Goal: Obtain resource: Download file/media

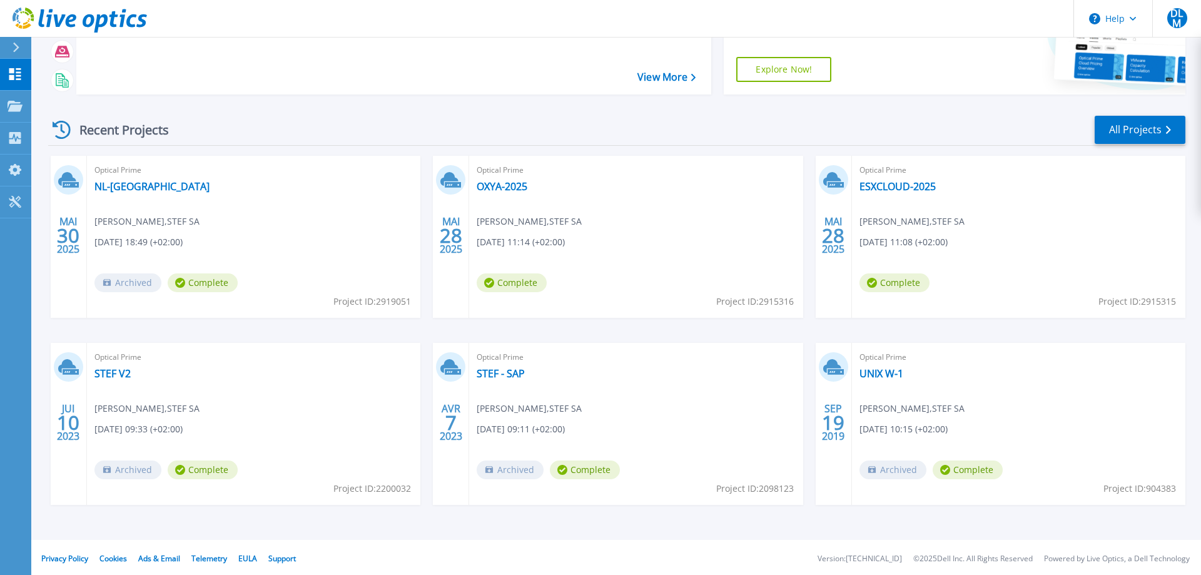
scroll to position [118, 0]
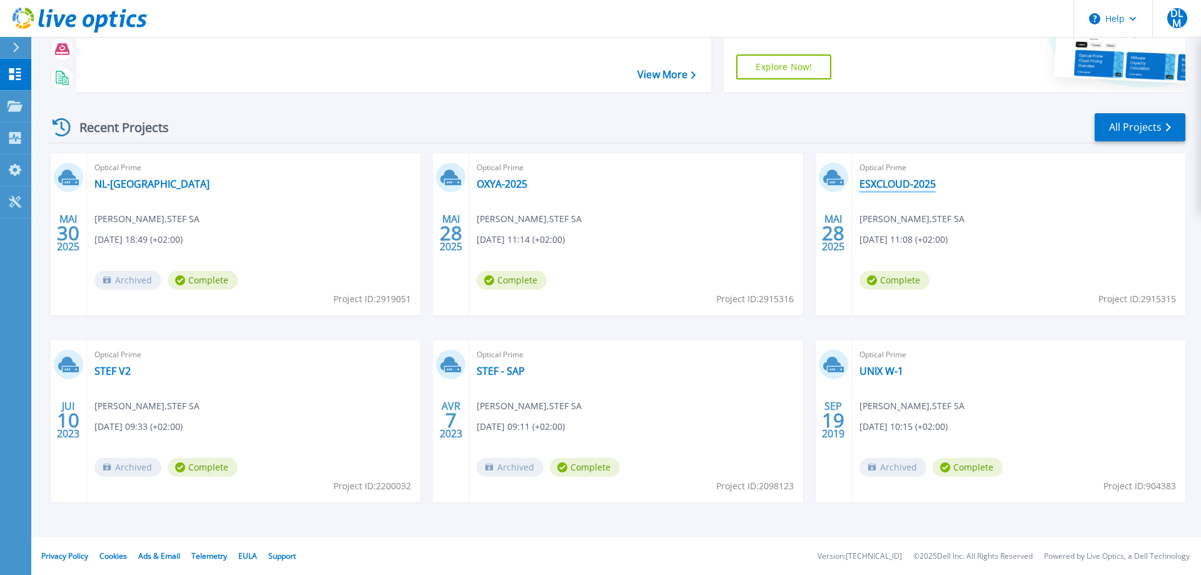
click at [919, 183] on link "ESXCLOUD-2025" at bounding box center [898, 184] width 76 height 13
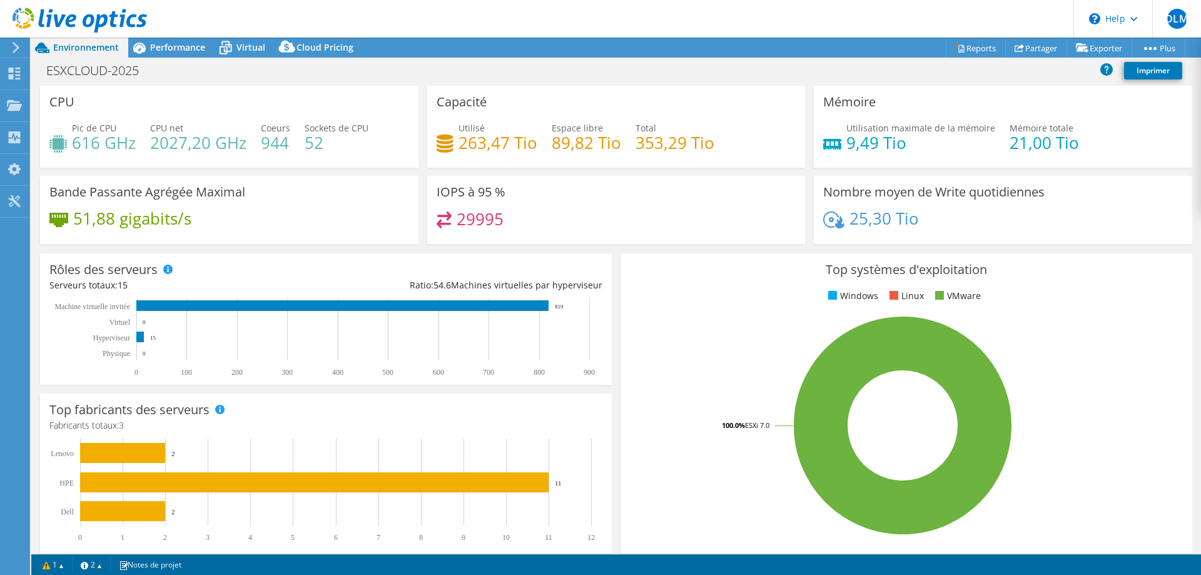
select select "EUFrankfurt"
select select "USD"
click at [311, 45] on span "Cloud Pricing" at bounding box center [325, 47] width 57 height 12
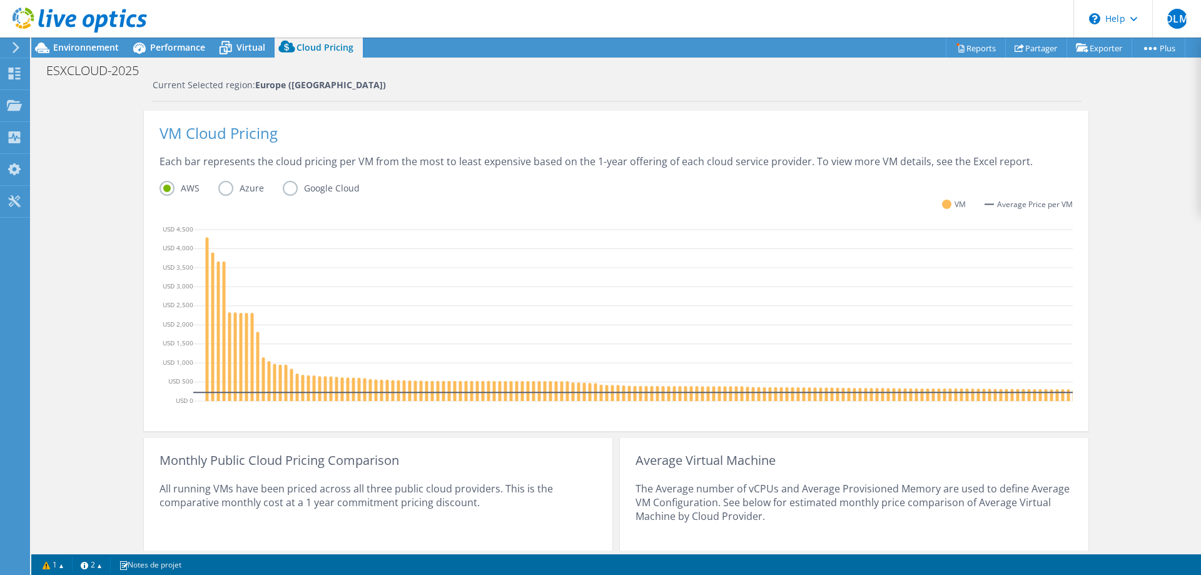
scroll to position [175, 0]
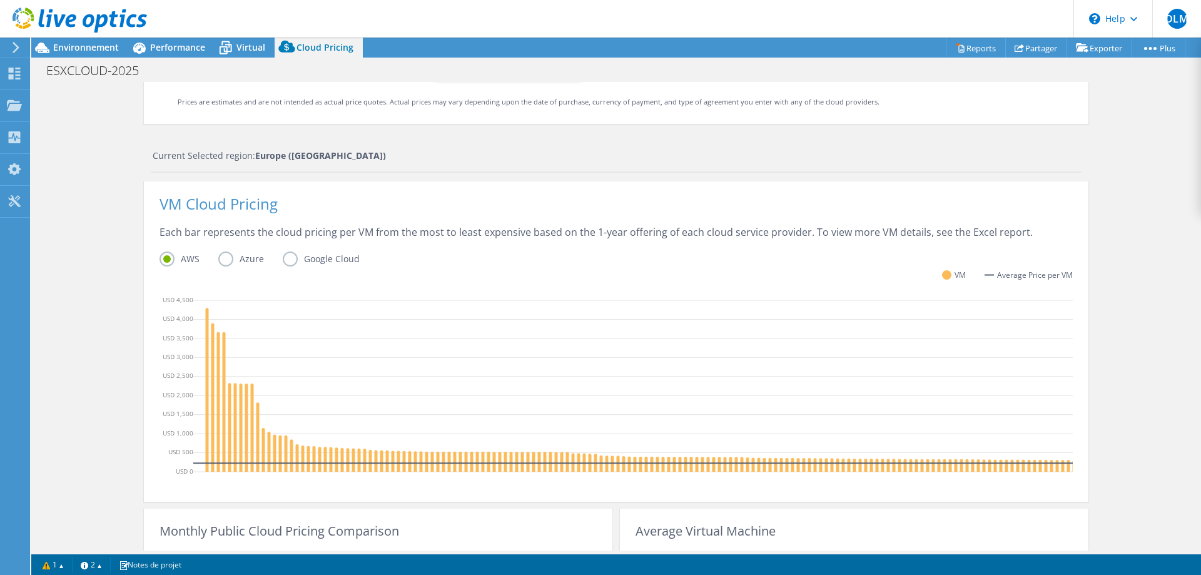
click at [291, 259] on label "Google Cloud" at bounding box center [331, 259] width 96 height 15
click at [0, 0] on input "Google Cloud" at bounding box center [0, 0] width 0 height 0
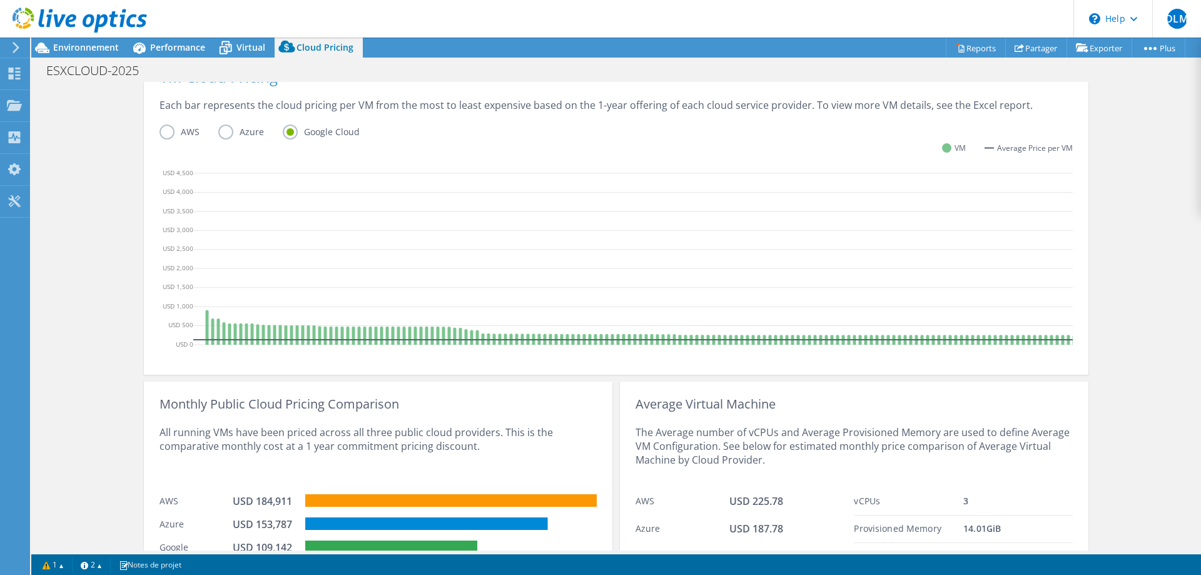
scroll to position [302, 0]
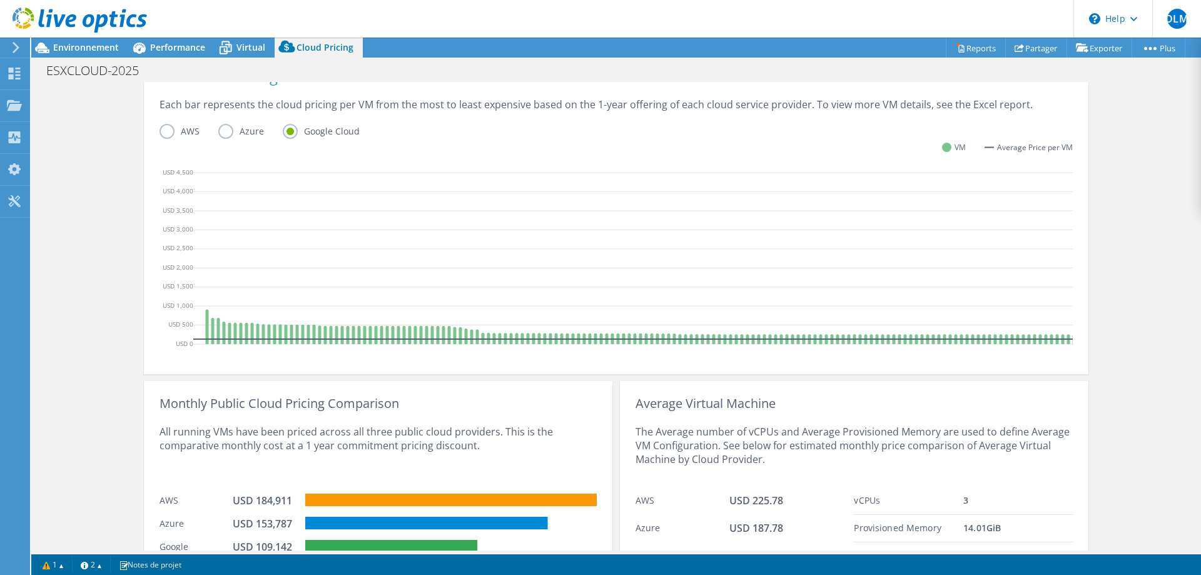
click at [220, 128] on label "Azure" at bounding box center [250, 131] width 64 height 15
click at [0, 0] on input "Azure" at bounding box center [0, 0] width 0 height 0
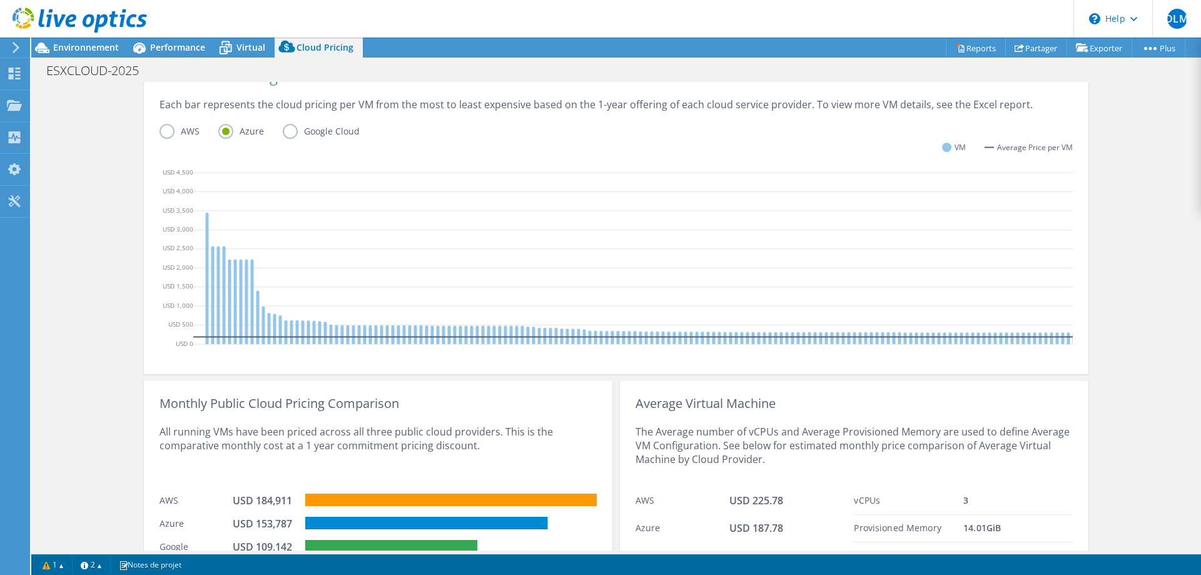
click at [290, 131] on label "Google Cloud" at bounding box center [331, 131] width 96 height 15
click at [0, 0] on input "Google Cloud" at bounding box center [0, 0] width 0 height 0
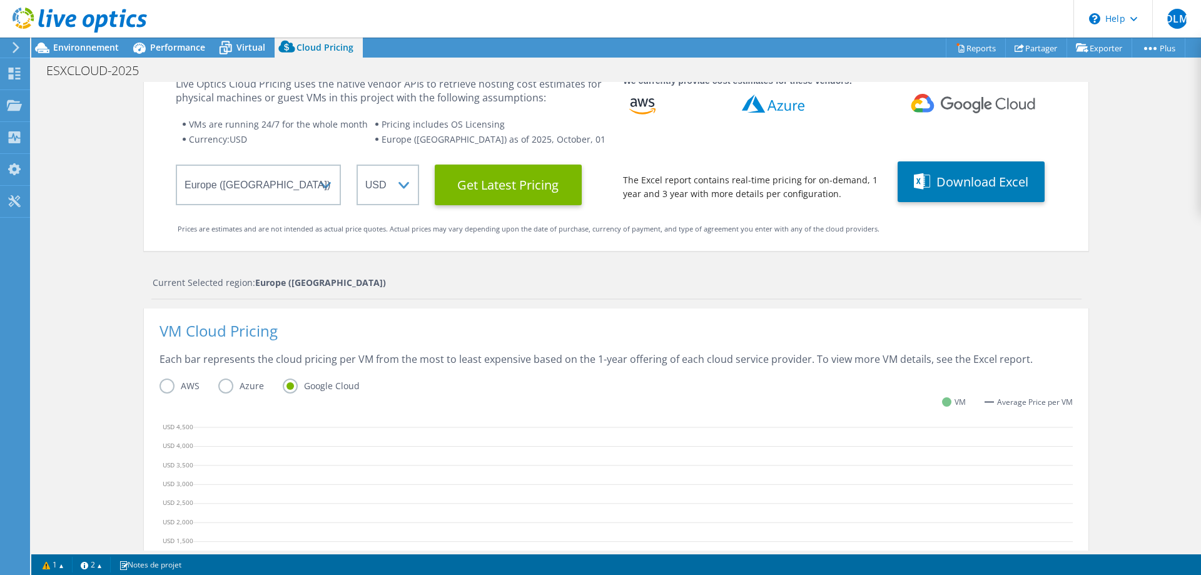
scroll to position [47, 0]
click at [973, 51] on link "Reports" at bounding box center [976, 47] width 60 height 19
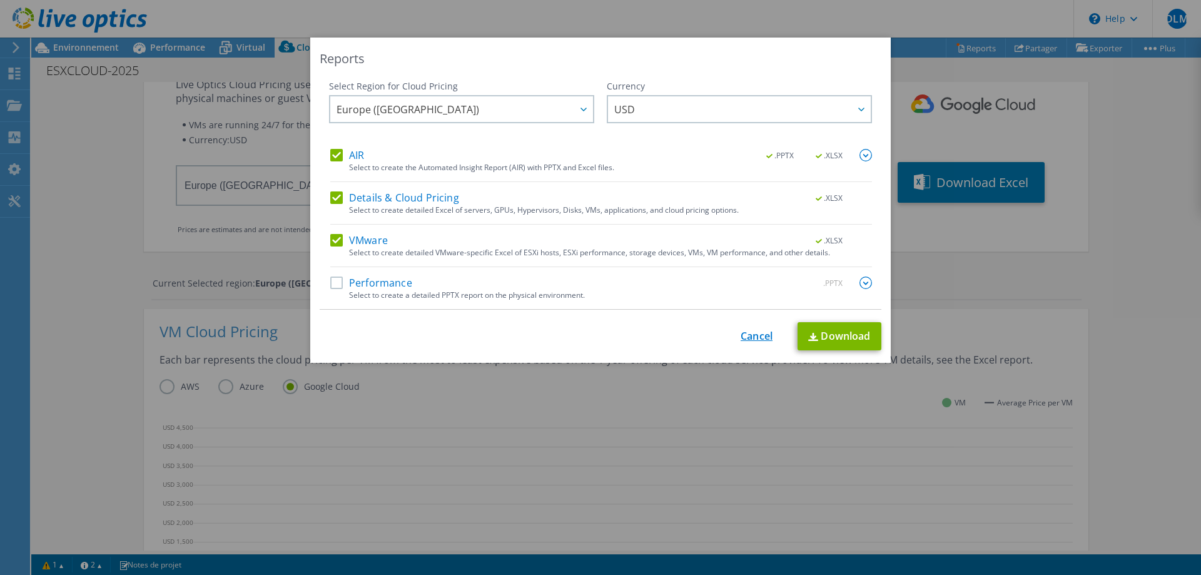
click at [757, 339] on link "Cancel" at bounding box center [757, 336] width 32 height 12
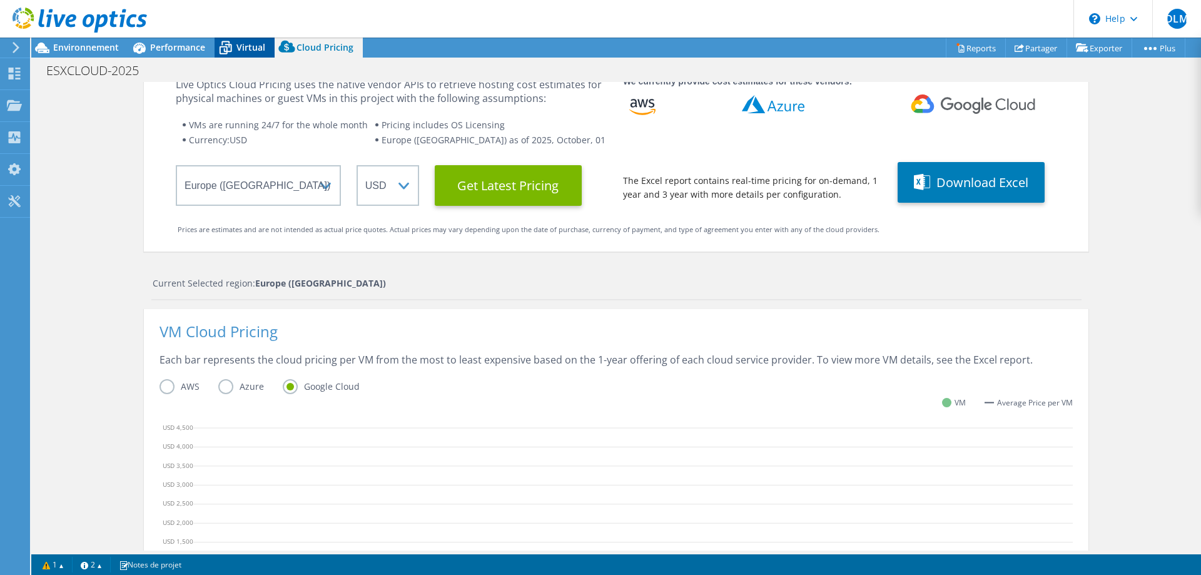
click at [247, 46] on span "Virtual" at bounding box center [251, 47] width 29 height 12
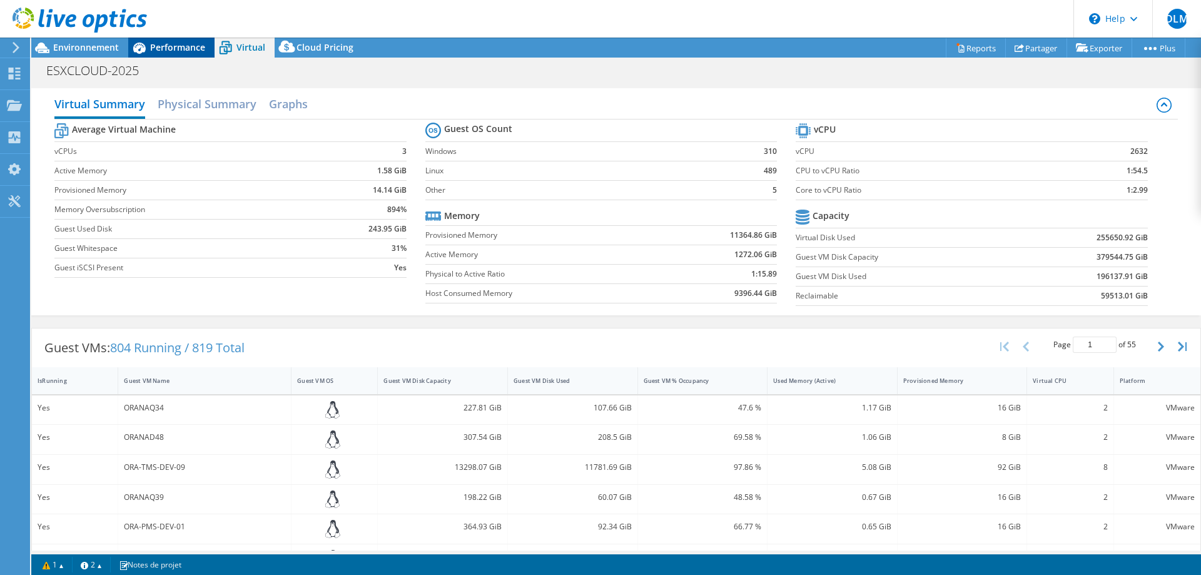
click at [187, 44] on span "Performance" at bounding box center [177, 47] width 55 height 12
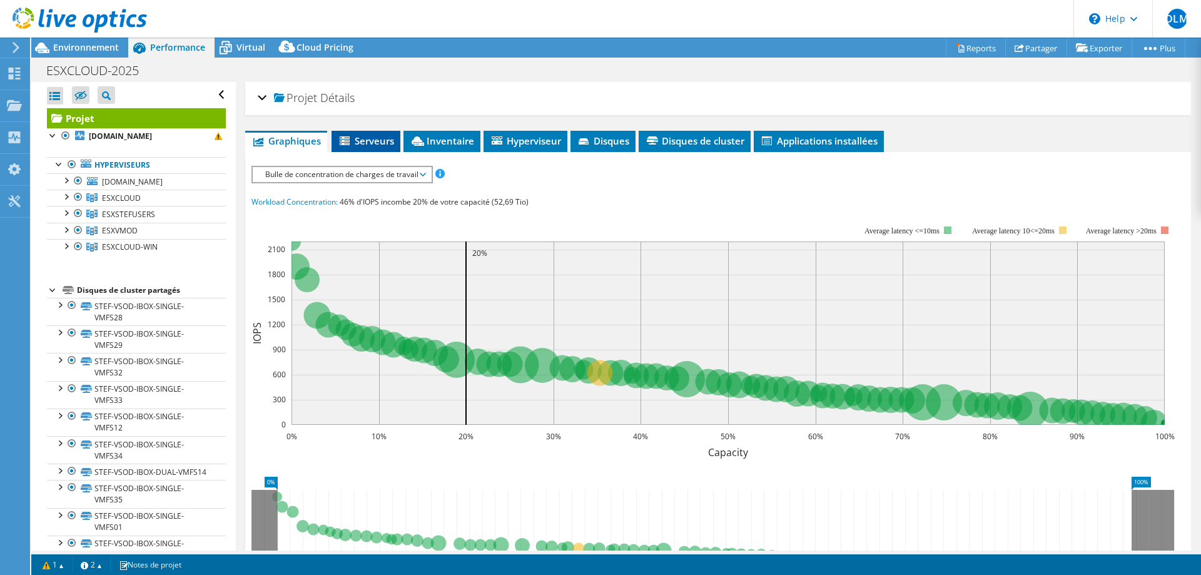
click at [375, 138] on span "Serveurs" at bounding box center [366, 141] width 56 height 13
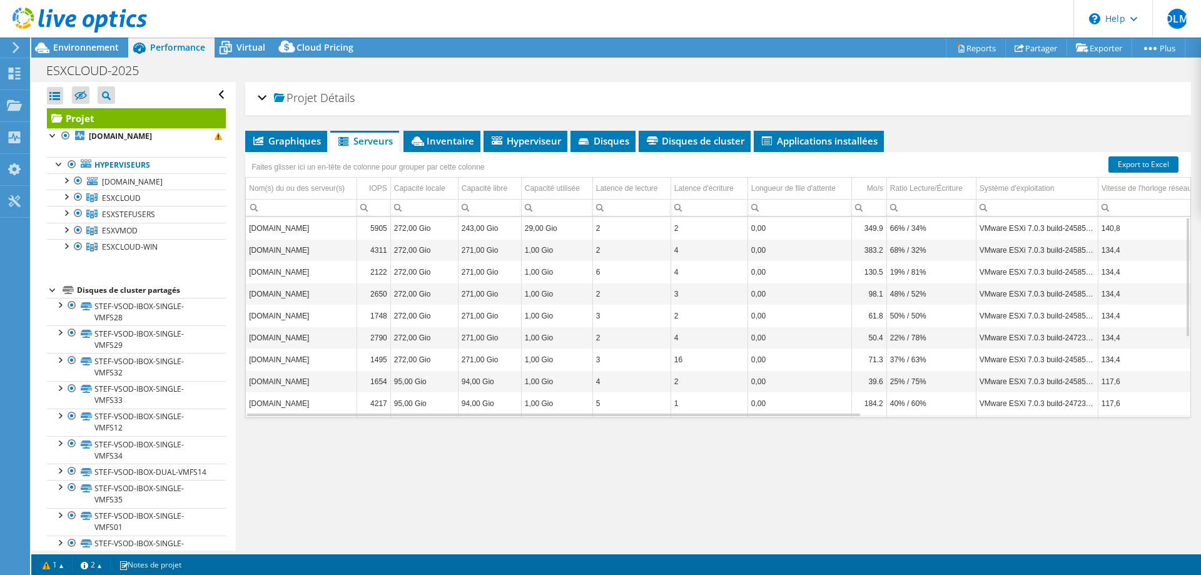
click at [52, 289] on div at bounding box center [53, 289] width 13 height 13
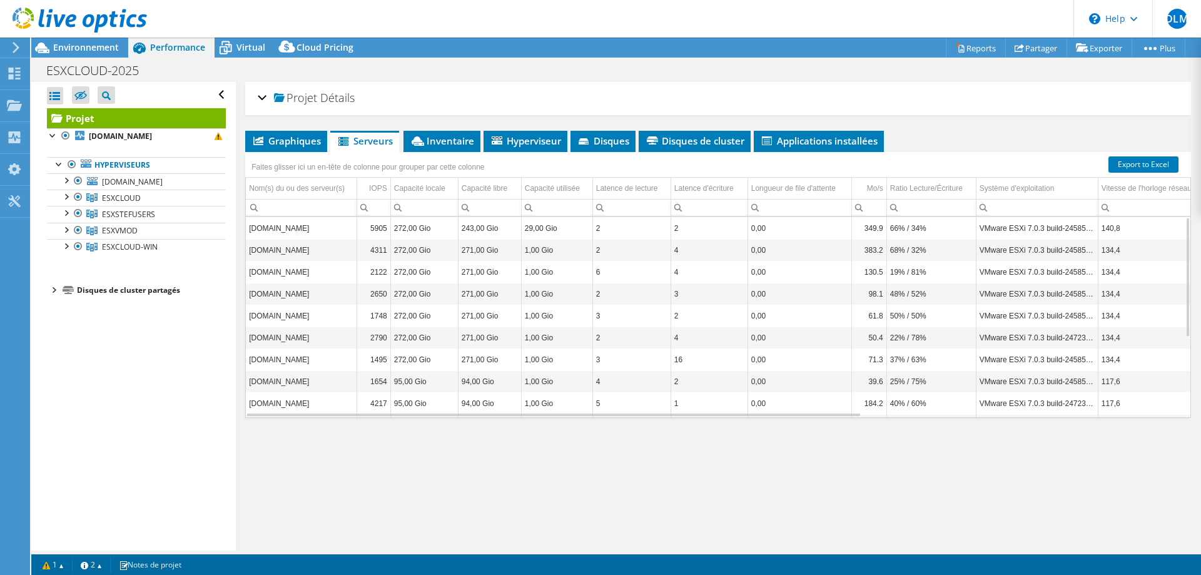
click at [52, 289] on div at bounding box center [53, 289] width 13 height 13
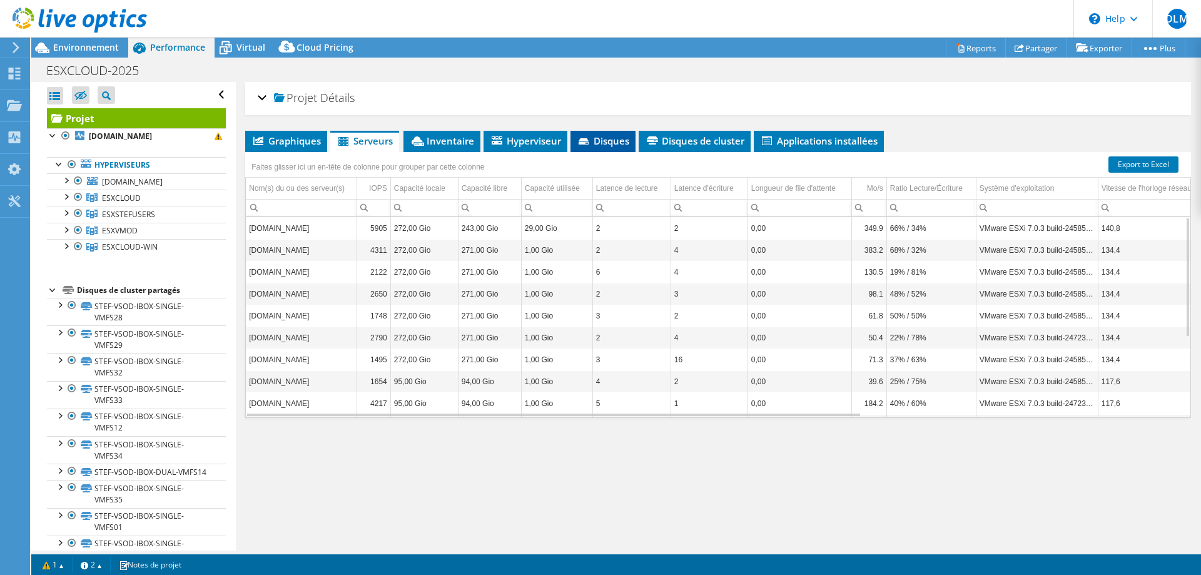
click at [608, 145] on span "Disques" at bounding box center [603, 141] width 53 height 13
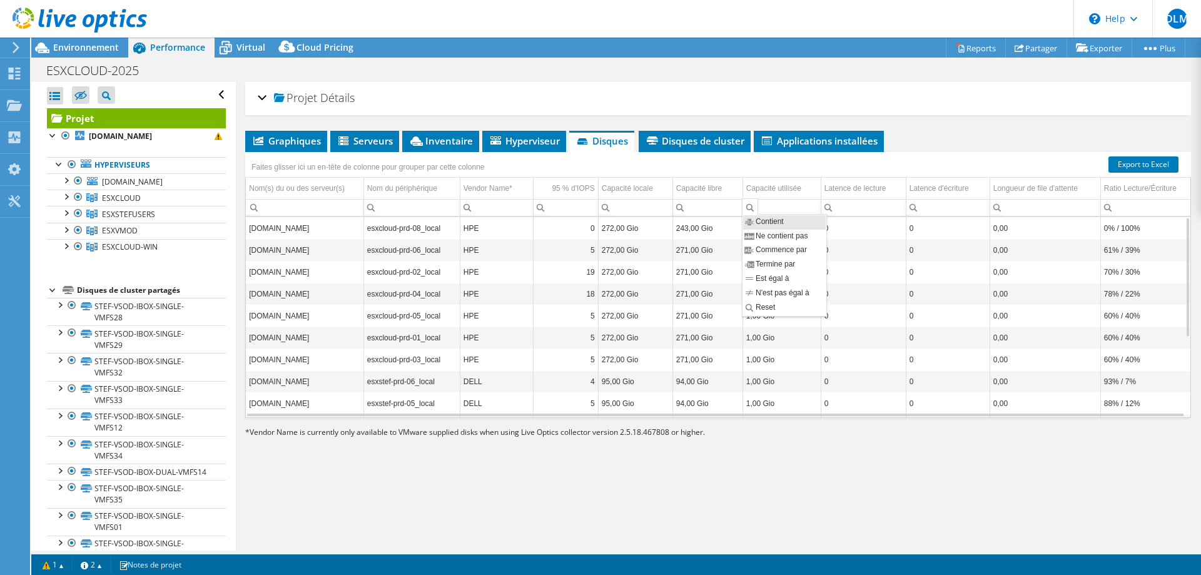
click at [755, 205] on div "Column Capacité utilisée, Filter cell" at bounding box center [750, 206] width 16 height 16
click at [844, 128] on div "Projet Détails Préparé pour: [PERSON_NAME], [PERSON_NAME][EMAIL_ADDRESS][PERSON…" at bounding box center [718, 316] width 965 height 469
click at [840, 136] on span "Applications installées" at bounding box center [819, 141] width 118 height 13
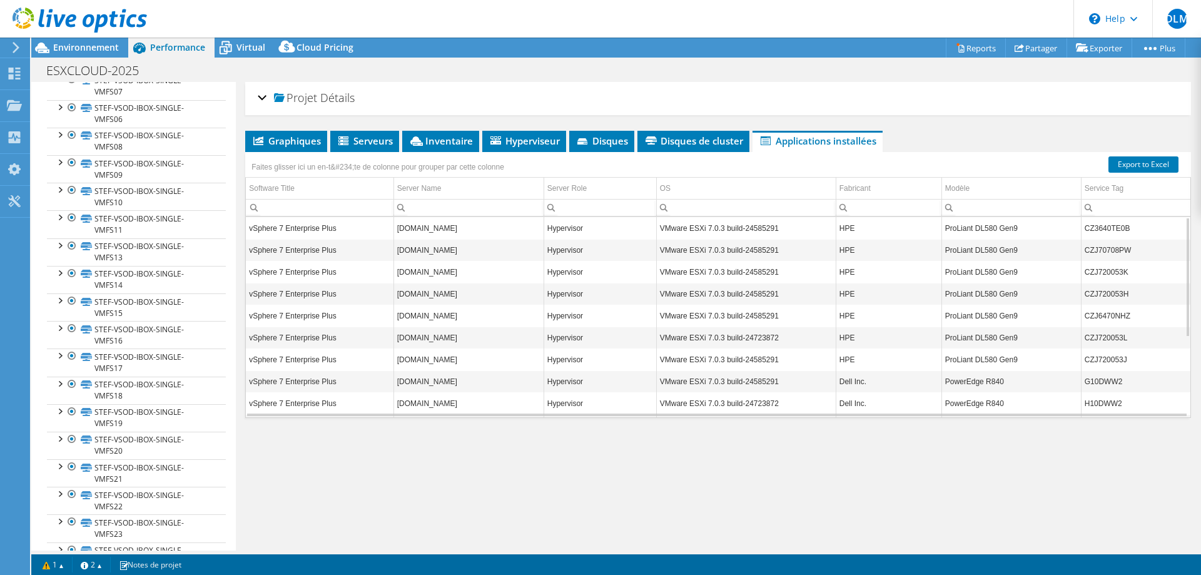
scroll to position [127, 0]
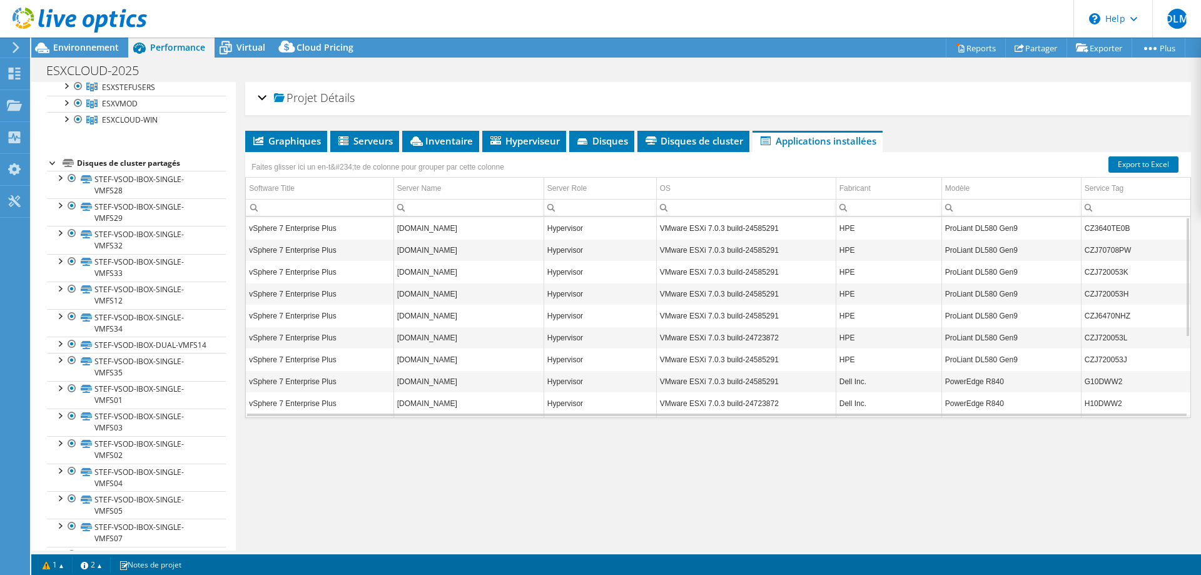
click at [48, 158] on div at bounding box center [53, 162] width 13 height 13
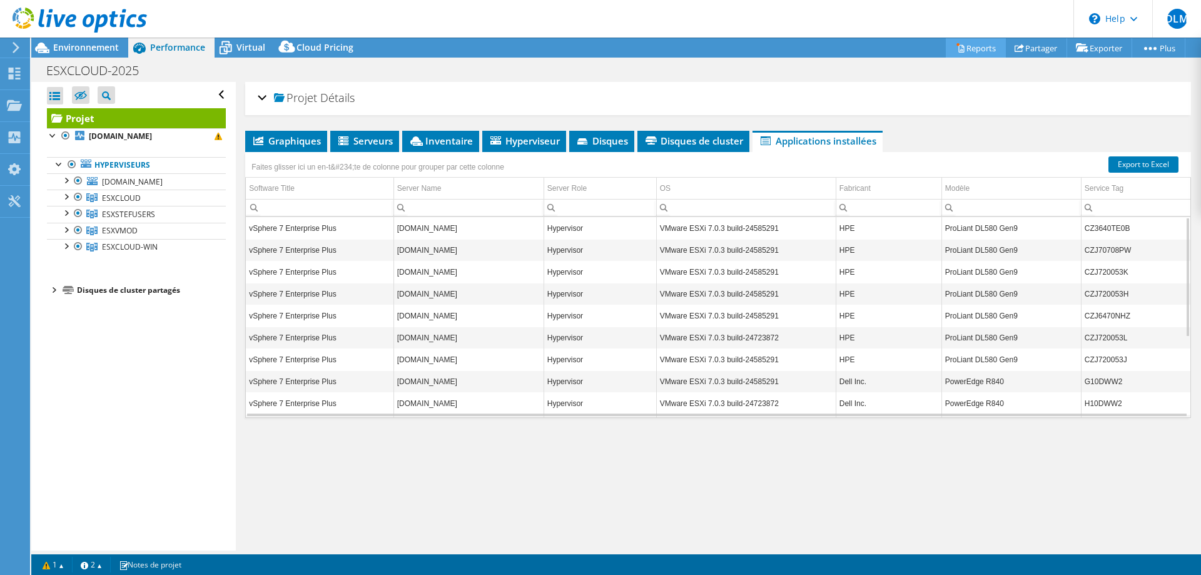
click at [969, 43] on link "Reports" at bounding box center [976, 47] width 60 height 19
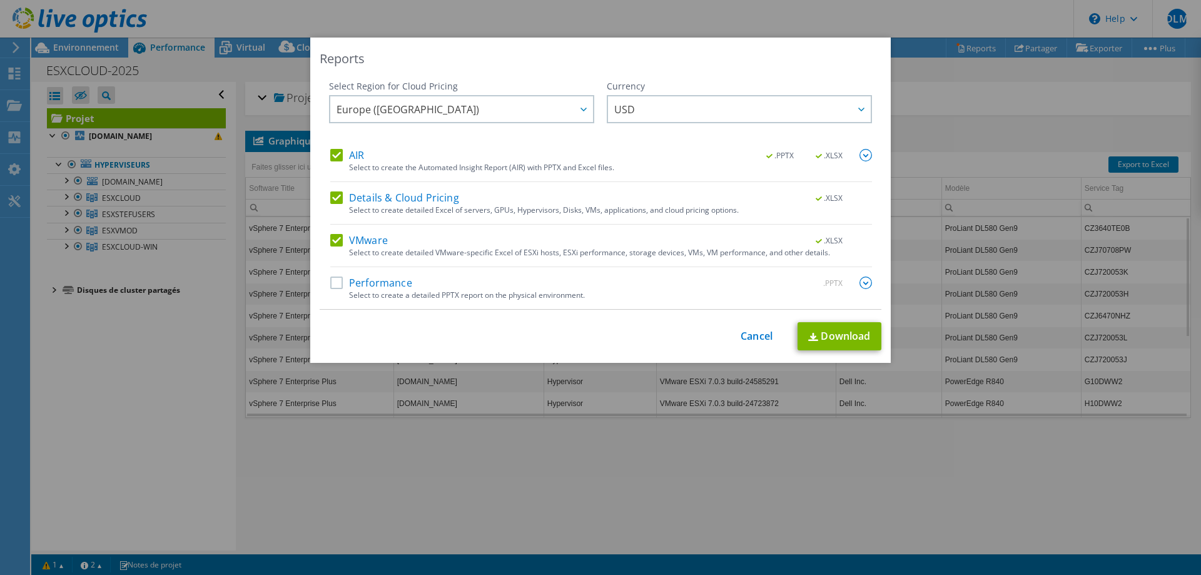
click at [392, 283] on label "Performance" at bounding box center [371, 283] width 82 height 13
click at [0, 0] on input "Performance" at bounding box center [0, 0] width 0 height 0
click at [675, 103] on span "USD" at bounding box center [742, 109] width 257 height 26
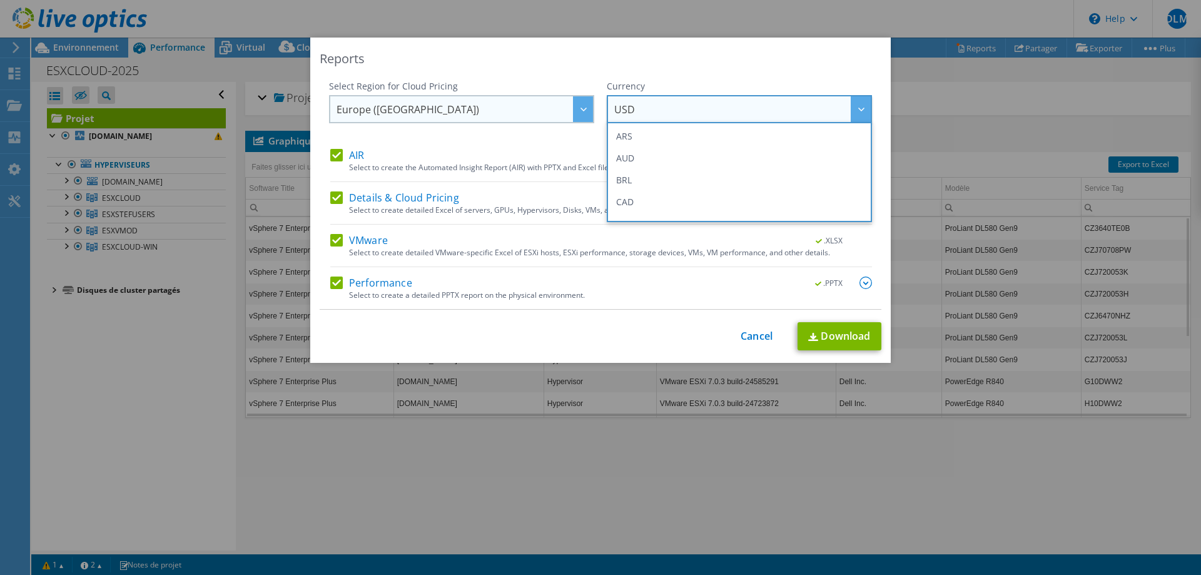
click at [412, 99] on span "Europe ([GEOGRAPHIC_DATA])" at bounding box center [465, 109] width 257 height 26
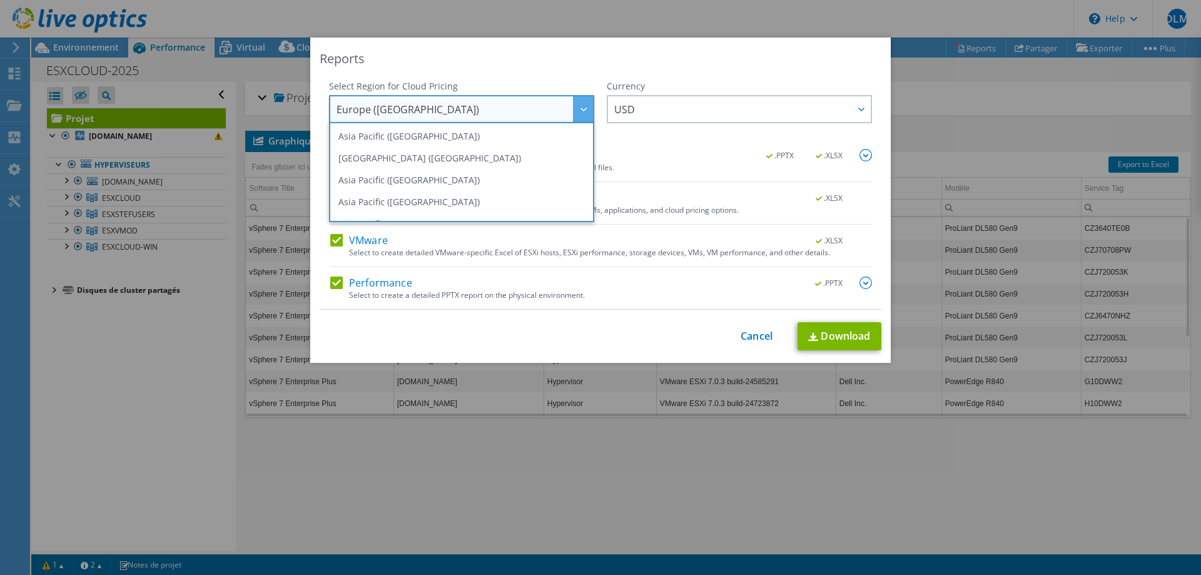
click at [671, 84] on div "Currency" at bounding box center [739, 86] width 265 height 13
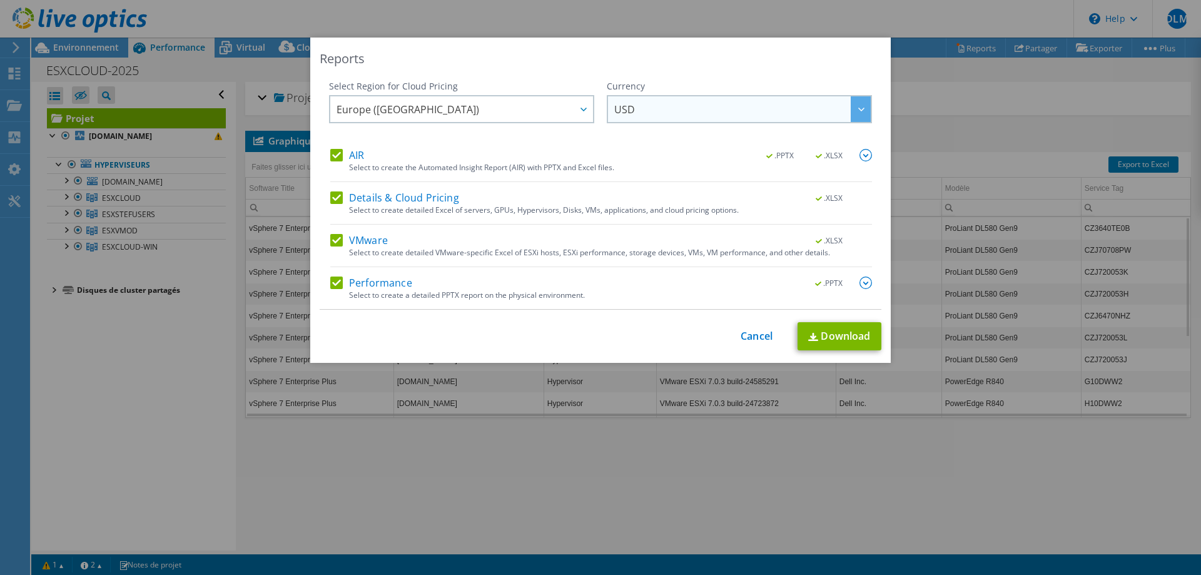
click at [665, 113] on span "USD" at bounding box center [742, 109] width 257 height 26
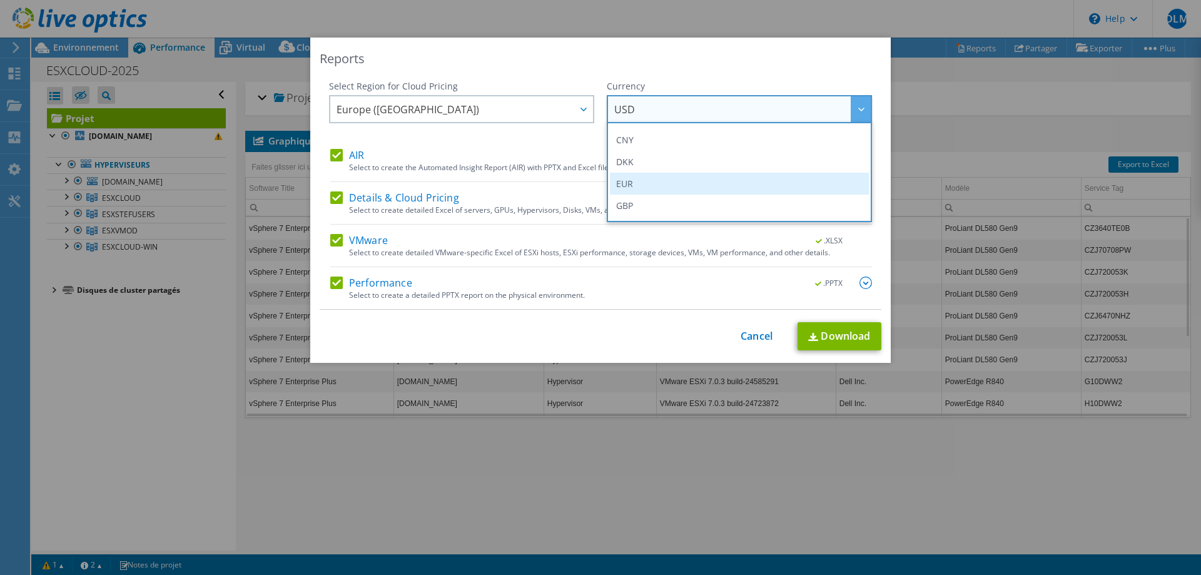
click at [716, 193] on li "EUR" at bounding box center [739, 184] width 259 height 22
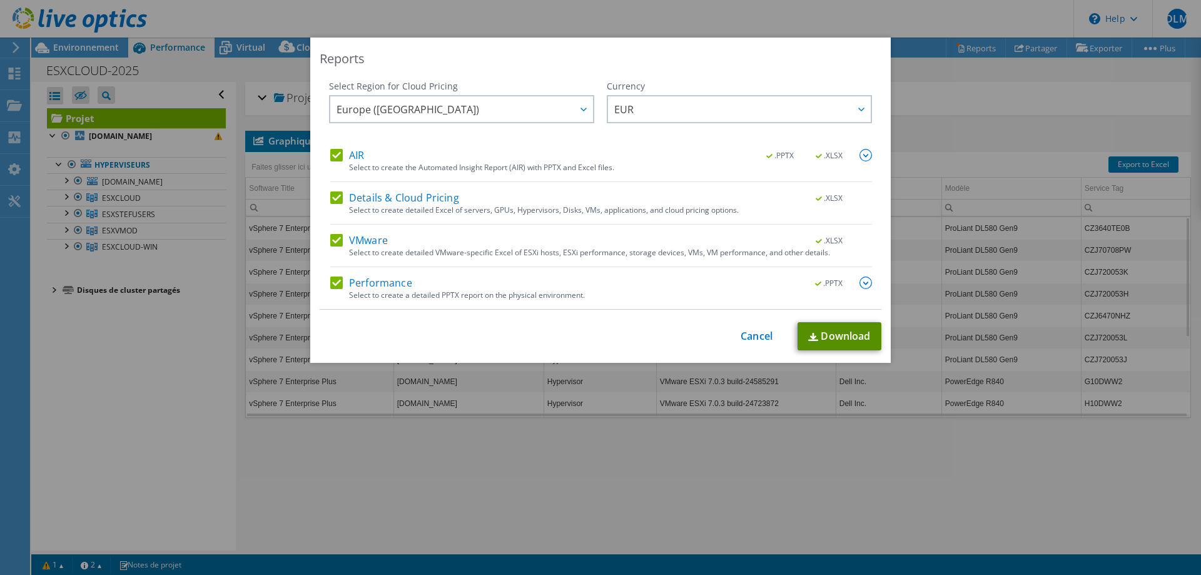
click at [861, 342] on link "Download" at bounding box center [840, 336] width 84 height 28
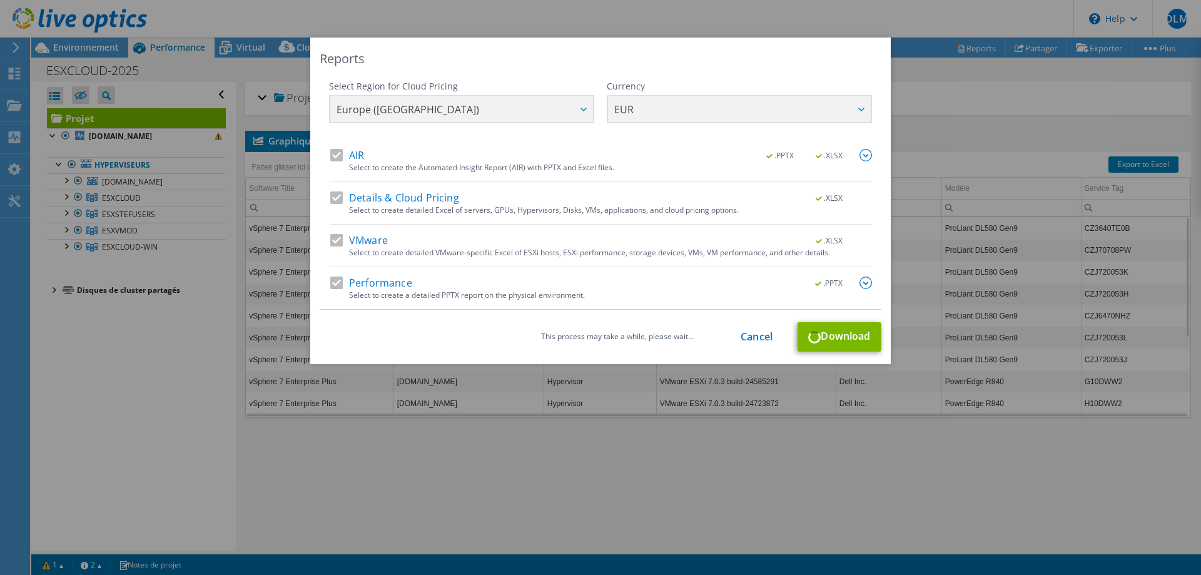
scroll to position [125, 0]
